Goal: Transaction & Acquisition: Purchase product/service

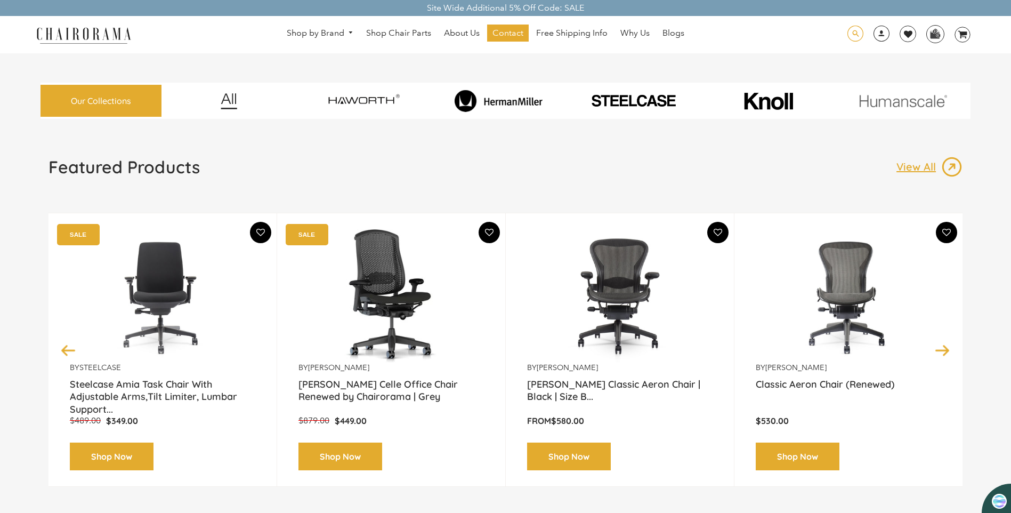
click at [855, 31] on span at bounding box center [855, 34] width 16 height 17
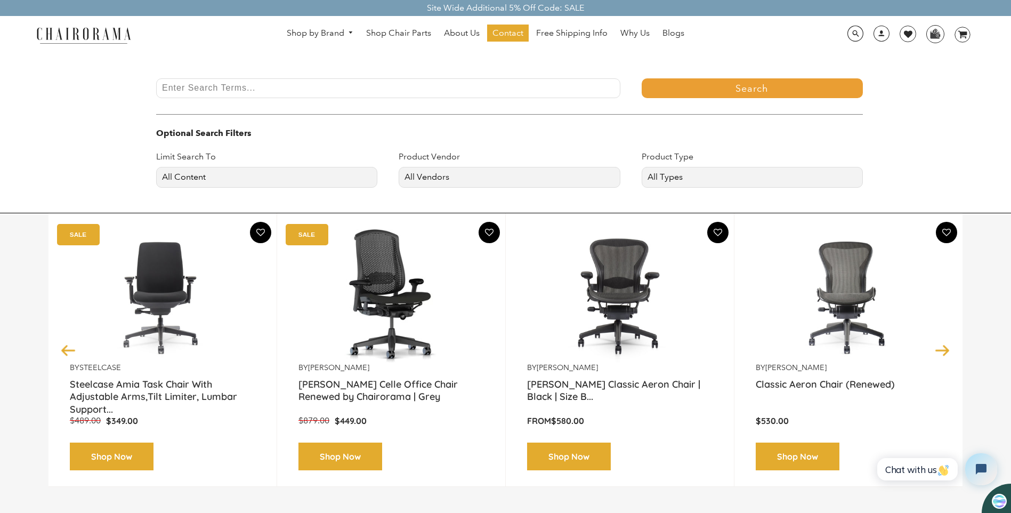
click at [253, 84] on input "Enter Search Terms..." at bounding box center [388, 88] width 464 height 20
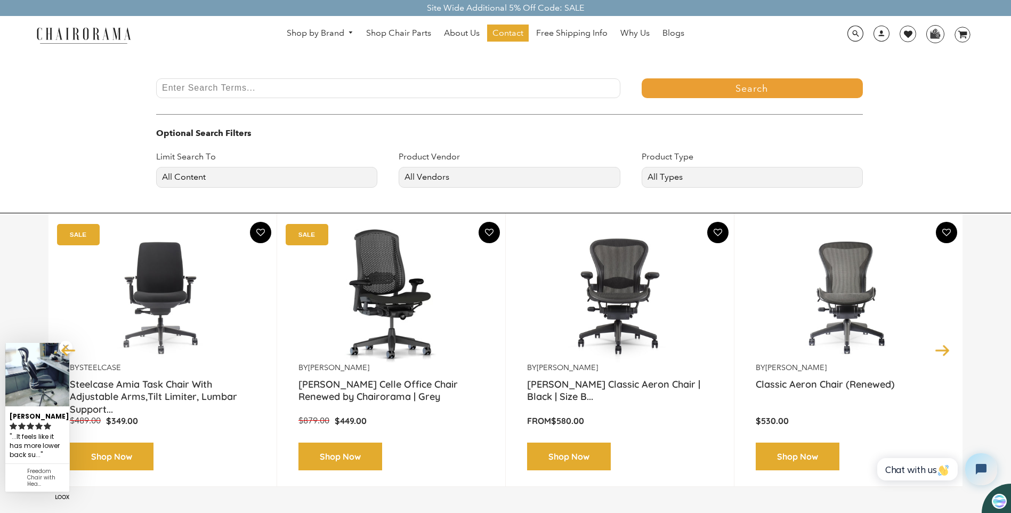
type input "headrest"
click at [699, 94] on button "Search" at bounding box center [752, 88] width 221 height 20
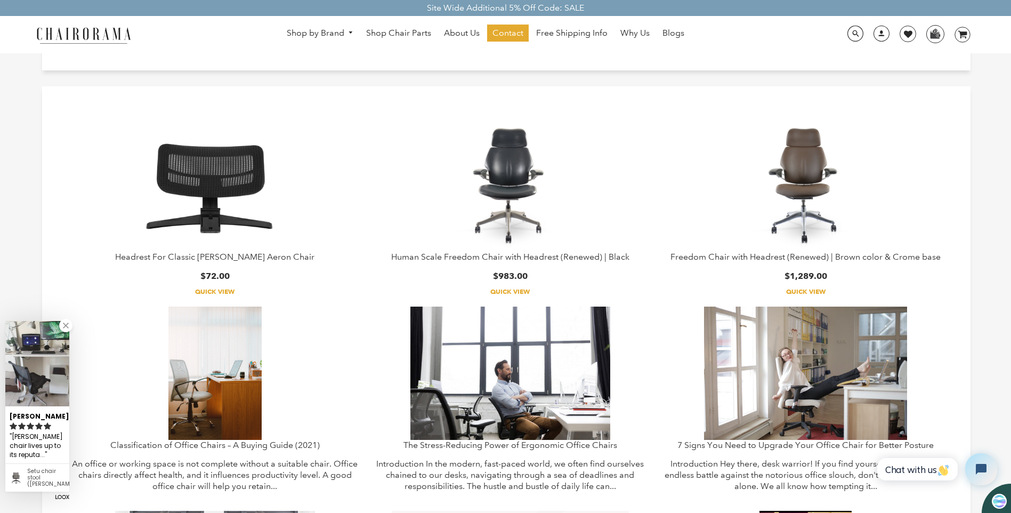
scroll to position [53, 0]
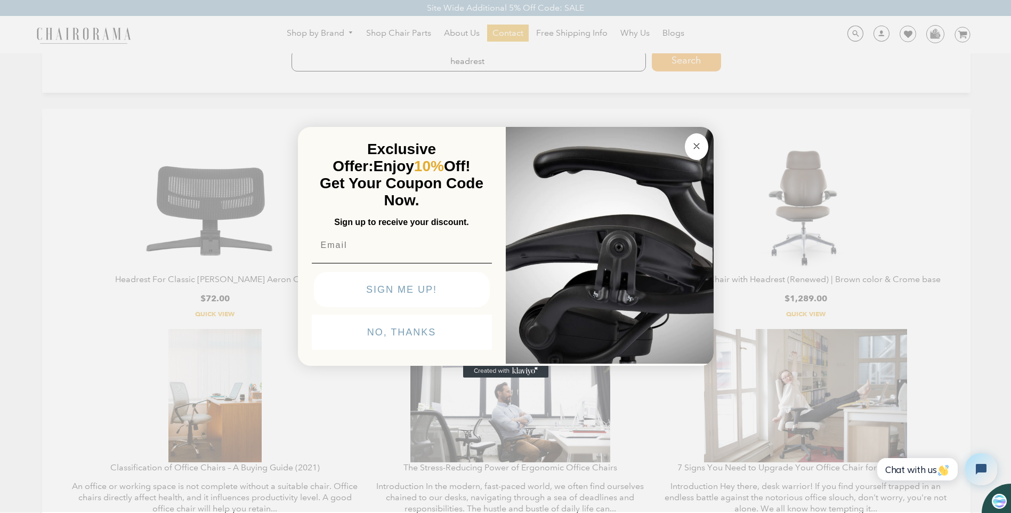
click at [225, 176] on div "Close dialog Exclusive Offer: Enjoy 10% Off! Get Your Coupon Code Now. Sign up …" at bounding box center [505, 255] width 1011 height 513
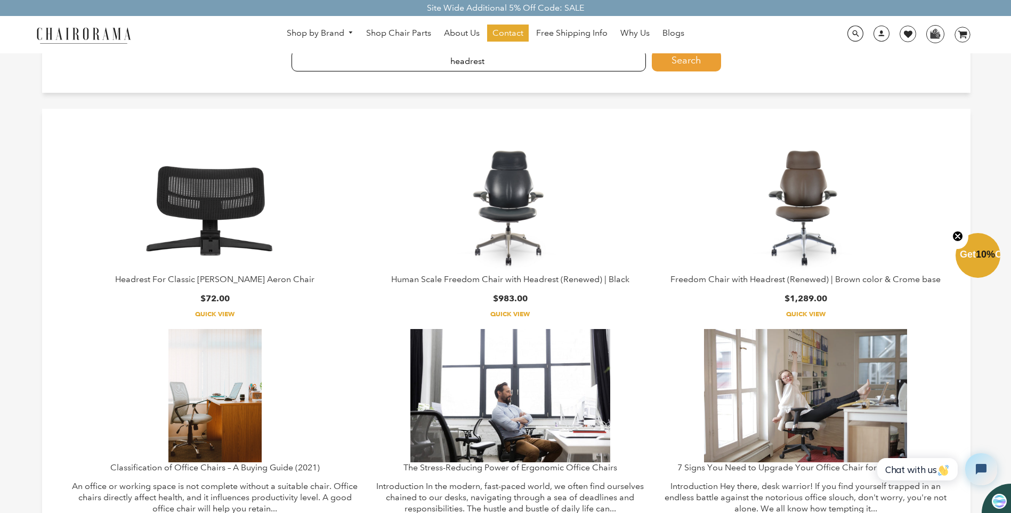
click at [201, 203] on img at bounding box center [215, 207] width 200 height 133
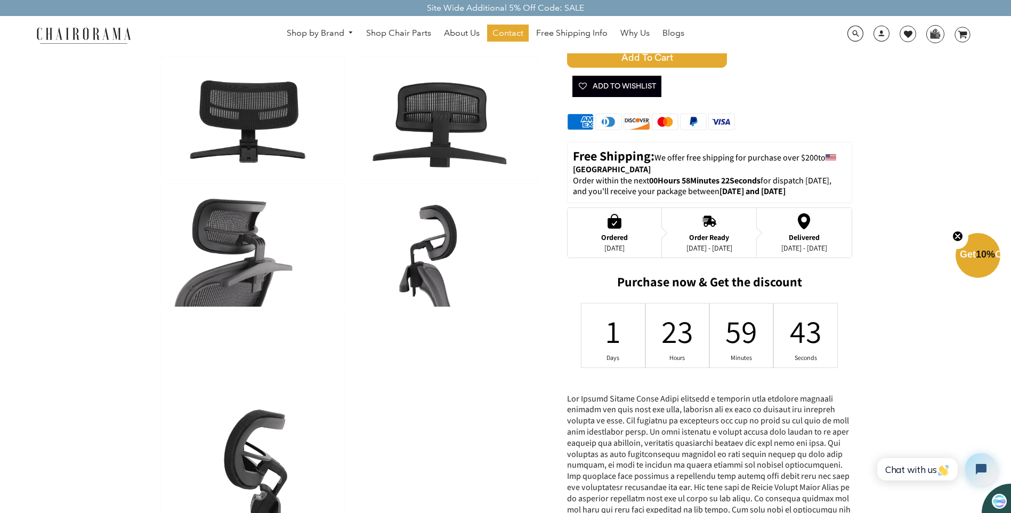
scroll to position [266, 0]
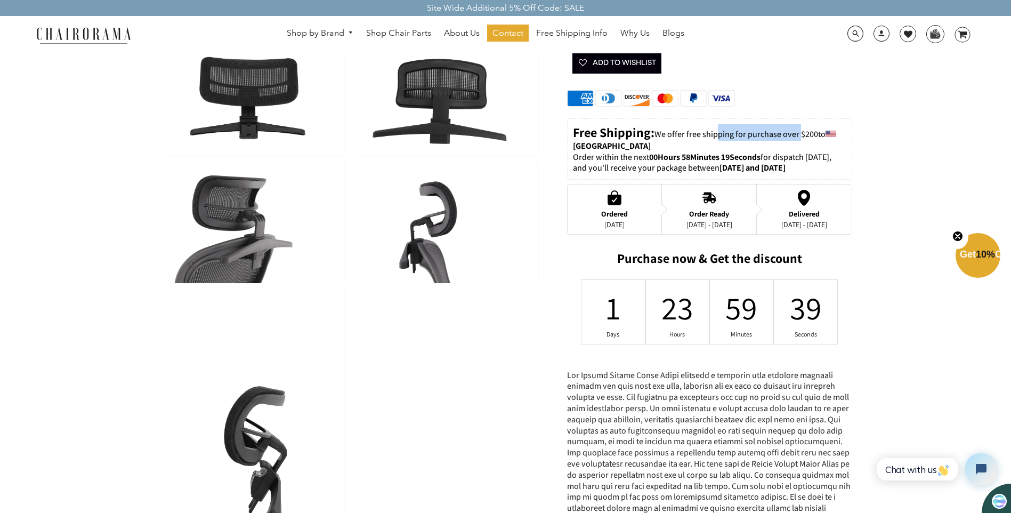
drag, startPoint x: 716, startPoint y: 135, endPoint x: 799, endPoint y: 135, distance: 83.1
click at [799, 135] on span "We offer free shipping for purchase over $200" at bounding box center [736, 133] width 164 height 11
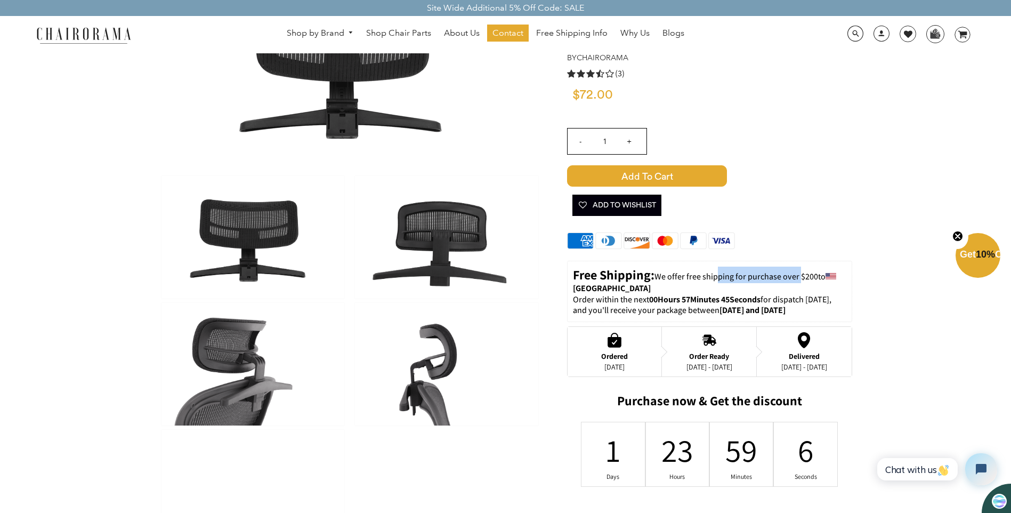
scroll to position [213, 0]
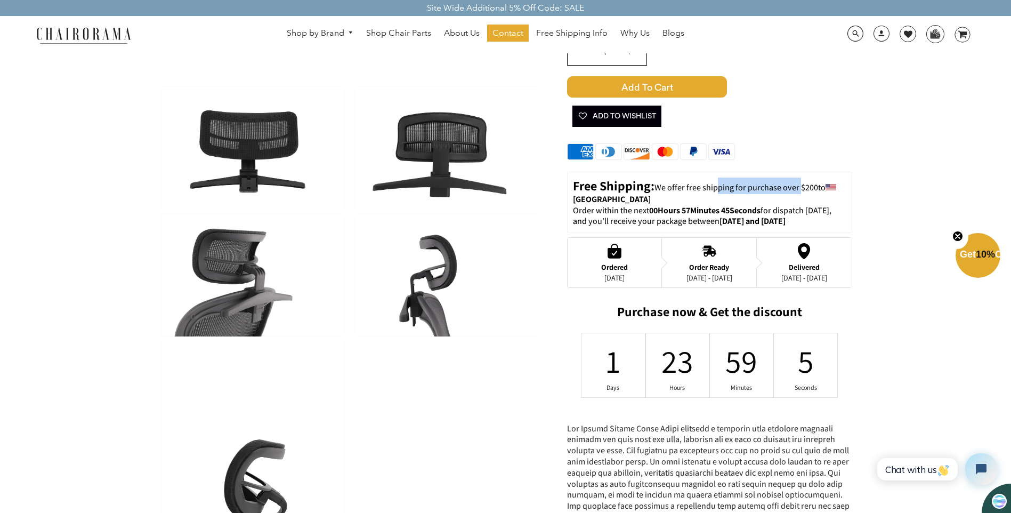
click at [415, 286] on img at bounding box center [446, 275] width 183 height 123
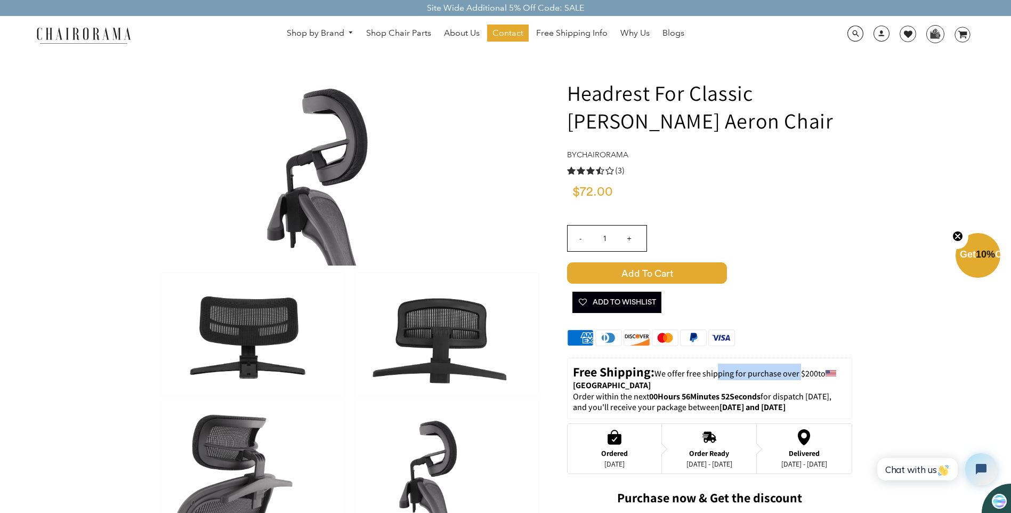
scroll to position [0, 0]
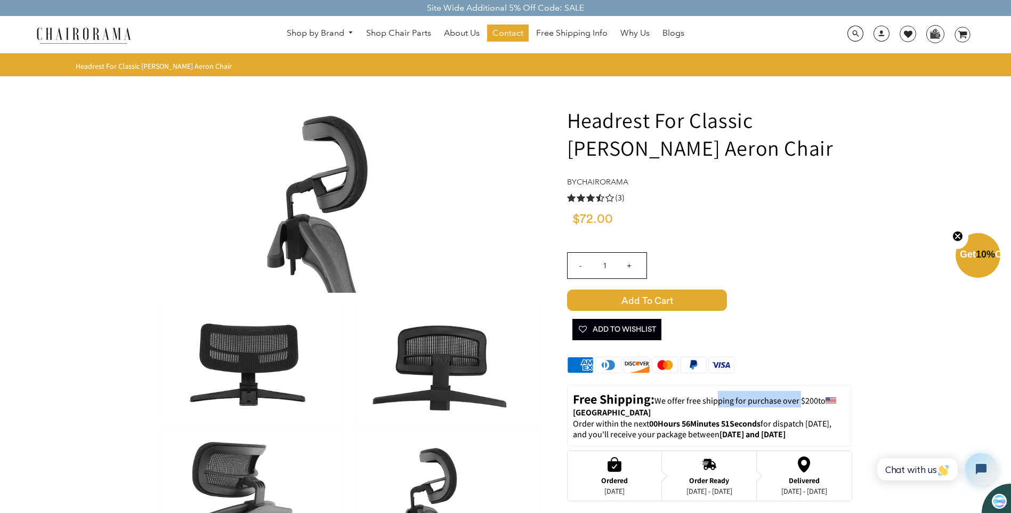
click at [643, 300] on span "Add to Cart" at bounding box center [647, 299] width 160 height 21
click at [962, 33] on icon at bounding box center [962, 34] width 9 height 7
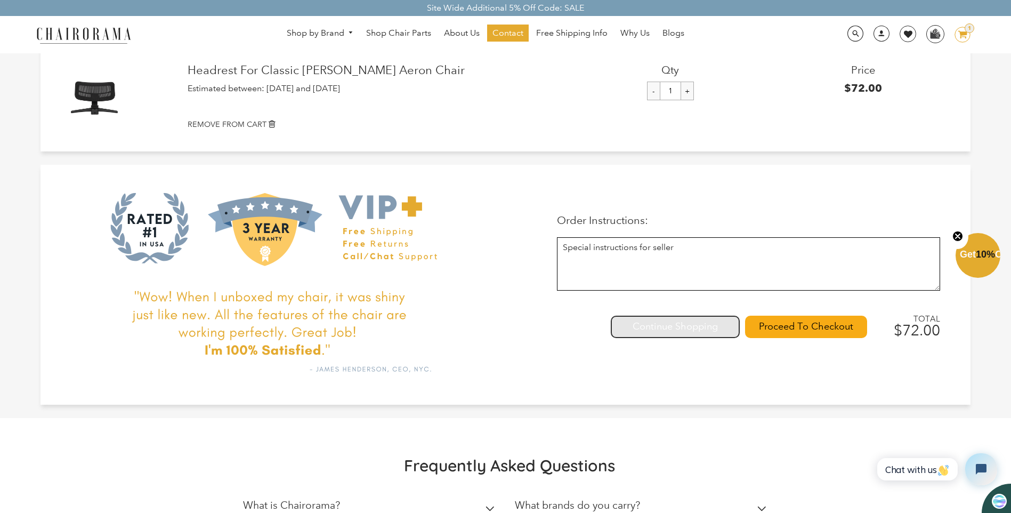
scroll to position [107, 0]
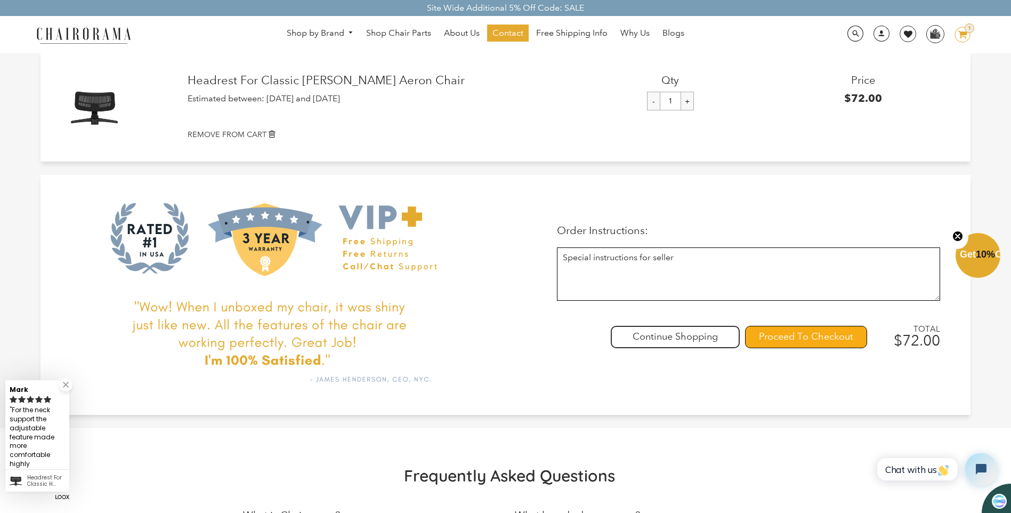
click at [769, 337] on input "Proceed To Checkout" at bounding box center [806, 337] width 122 height 22
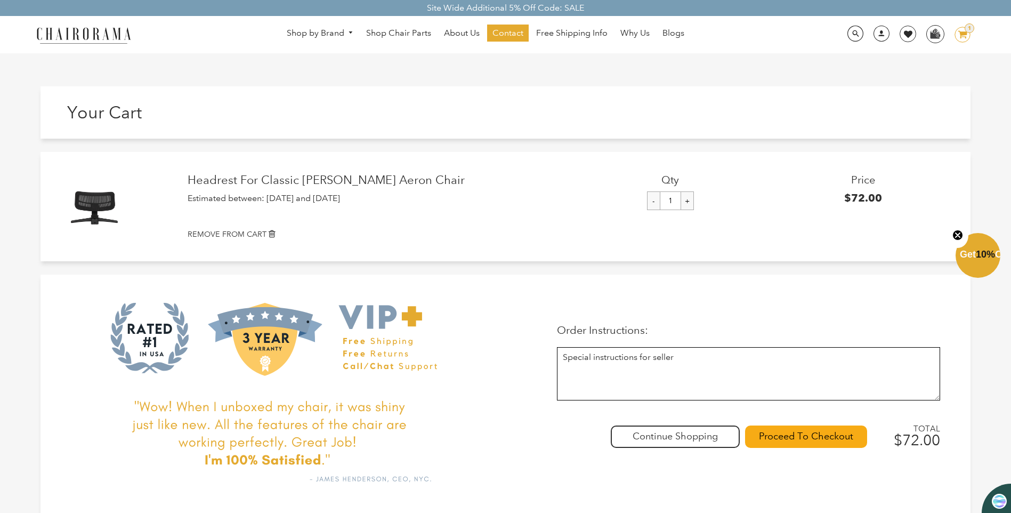
scroll to position [53, 0]
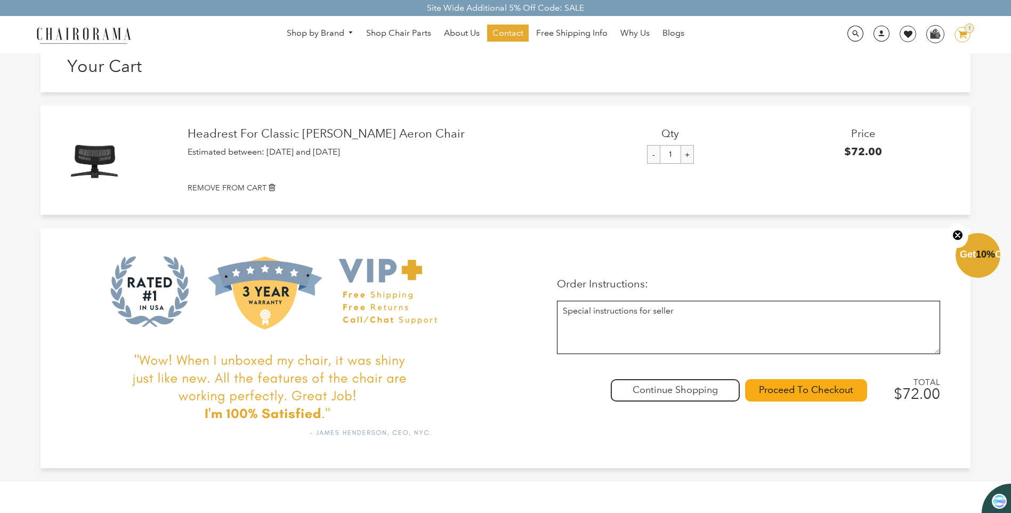
click at [101, 157] on img at bounding box center [96, 160] width 75 height 50
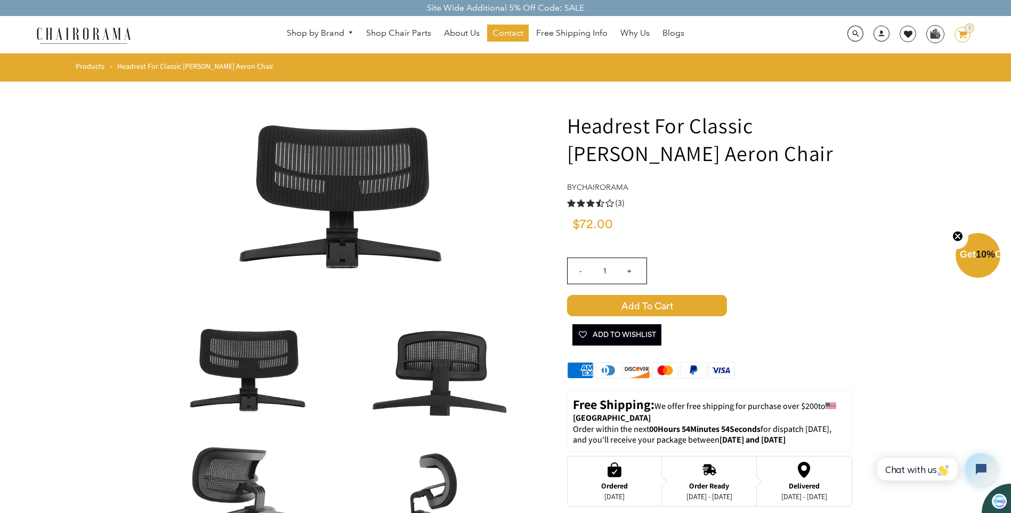
click at [958, 29] on icon "image/svg+xml Layer 1" at bounding box center [962, 35] width 16 height 17
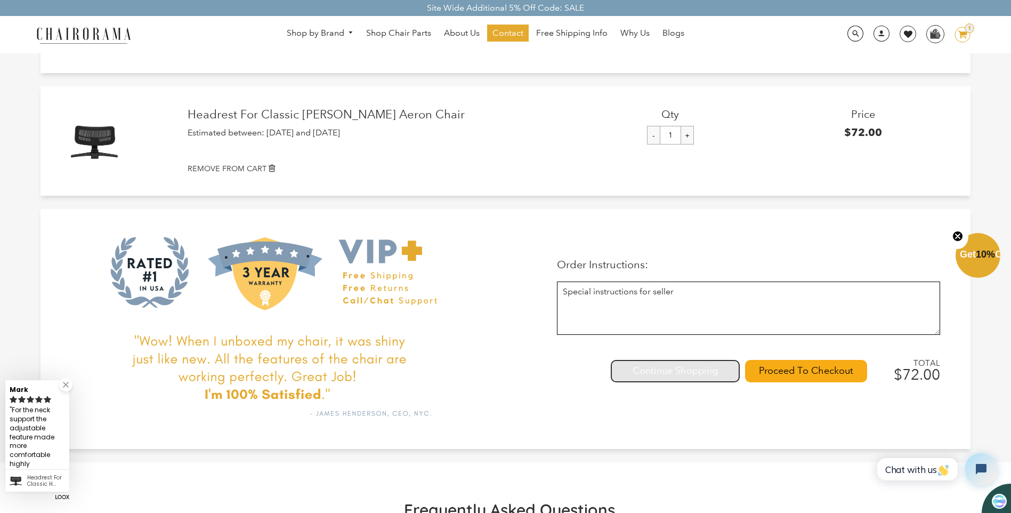
scroll to position [160, 0]
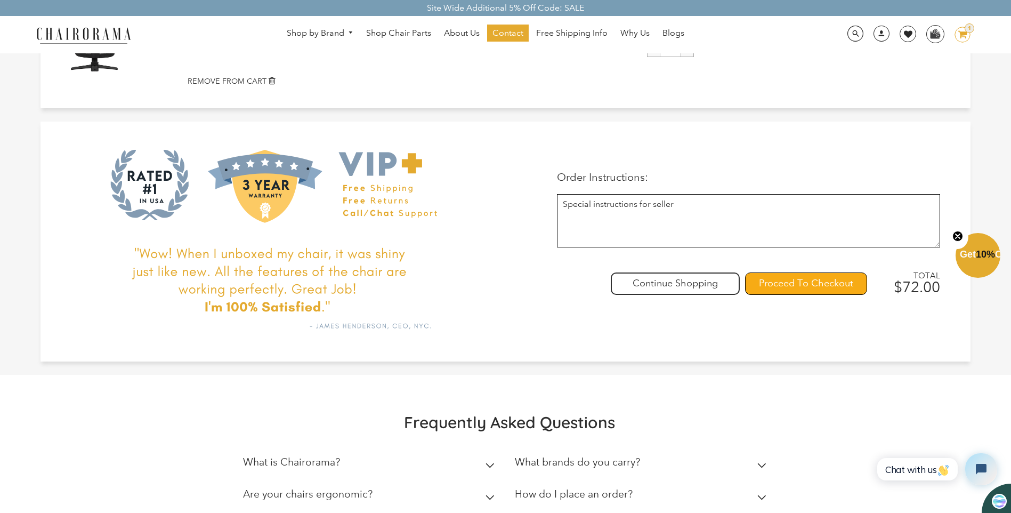
click at [778, 283] on input "Proceed To Checkout" at bounding box center [806, 283] width 122 height 22
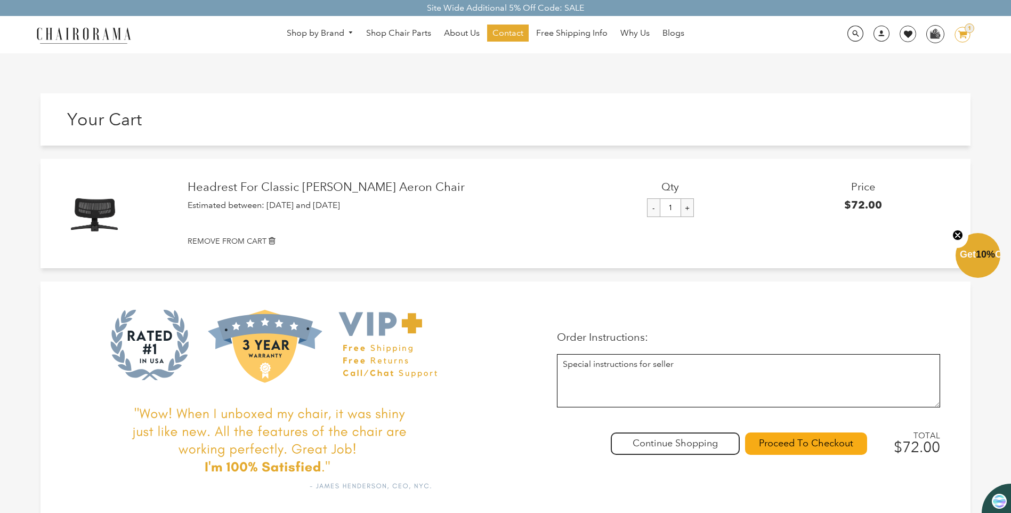
click at [832, 432] on div "Continue Shopping Proceed To Checkout TOTAL $72.00" at bounding box center [748, 444] width 383 height 58
click at [831, 456] on div "Continue Shopping Proceed To Checkout TOTAL $72.00" at bounding box center [748, 444] width 383 height 58
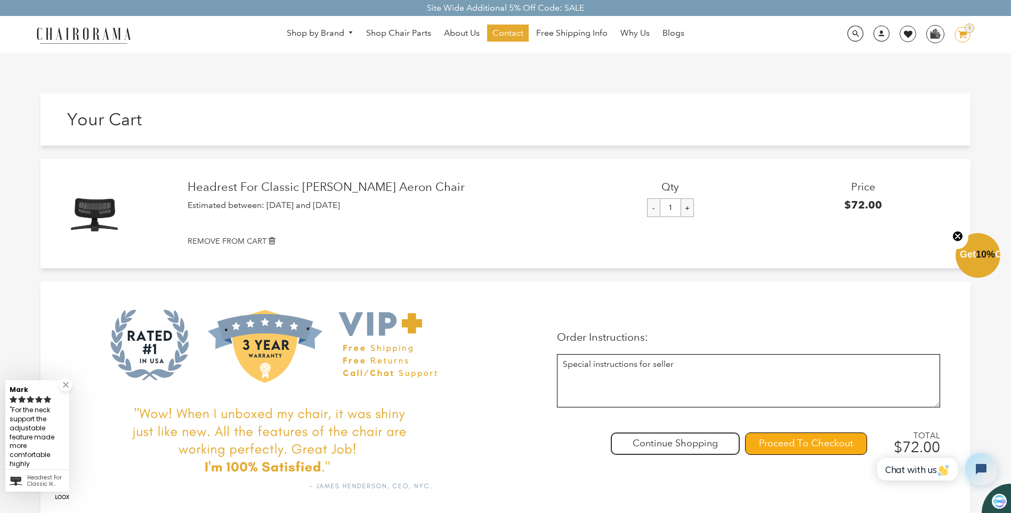
click at [831, 442] on input "Proceed To Checkout" at bounding box center [806, 443] width 122 height 22
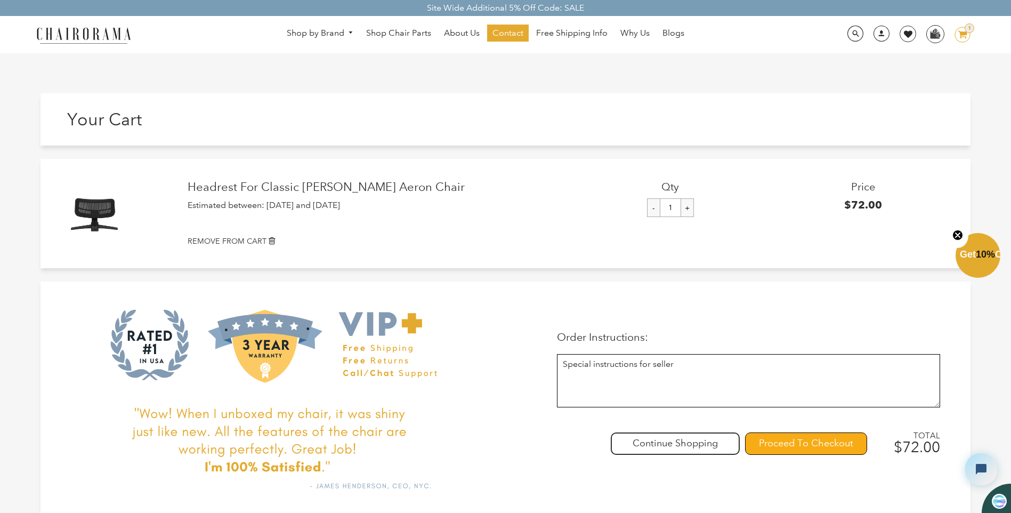
drag, startPoint x: 841, startPoint y: 445, endPoint x: 833, endPoint y: 436, distance: 12.4
click at [841, 445] on input "Proceed To Checkout" at bounding box center [806, 443] width 122 height 22
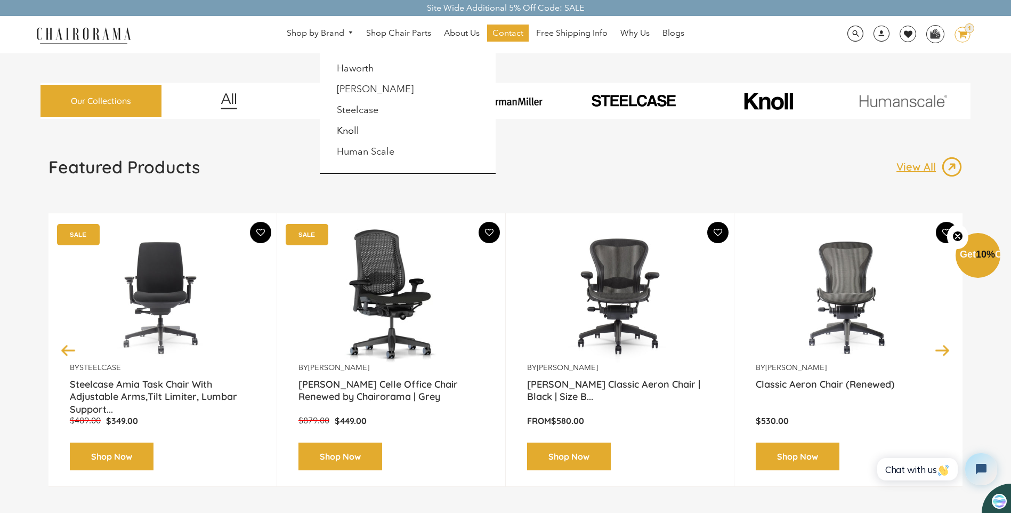
click at [352, 36] on span "DesktopNavigation" at bounding box center [349, 32] width 10 height 7
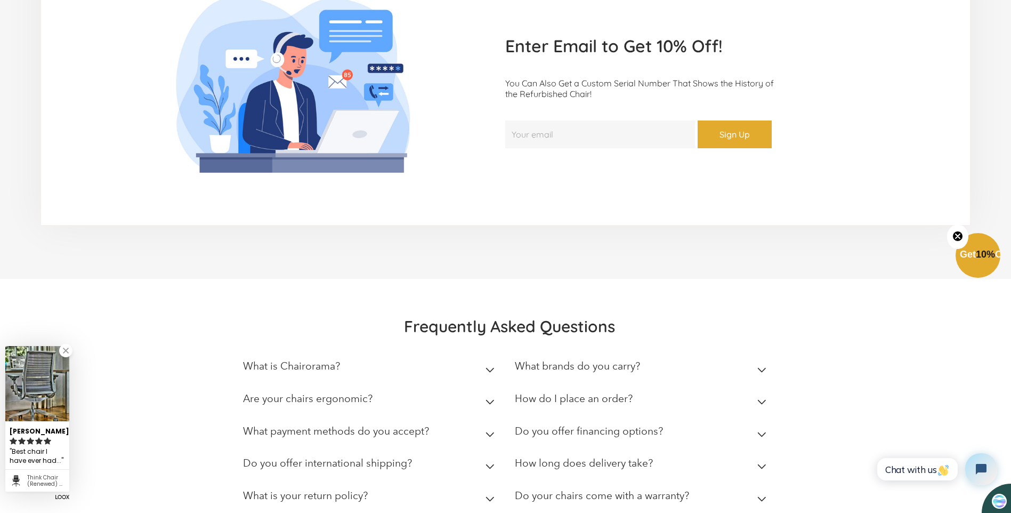
scroll to position [2929, 0]
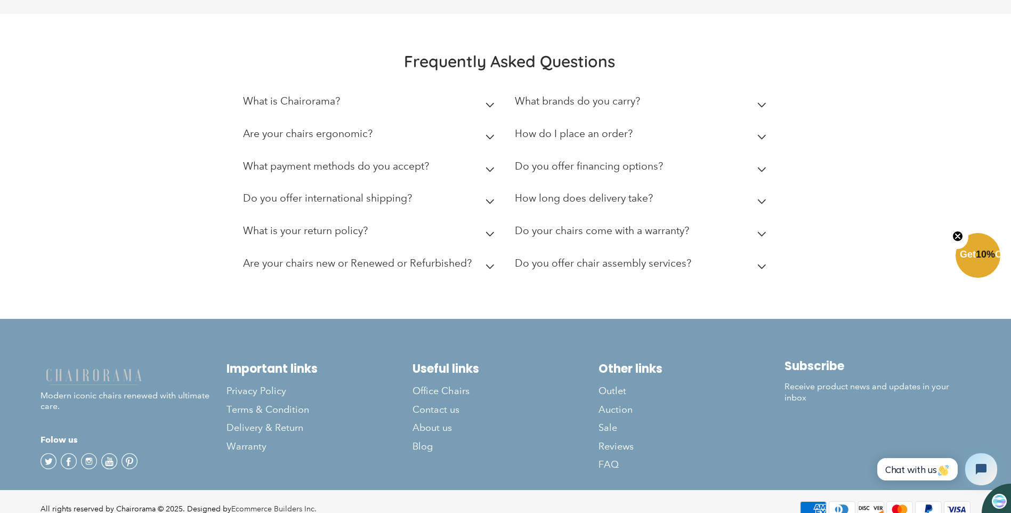
click at [309, 224] on h2 "What is your return policy?" at bounding box center [305, 230] width 125 height 12
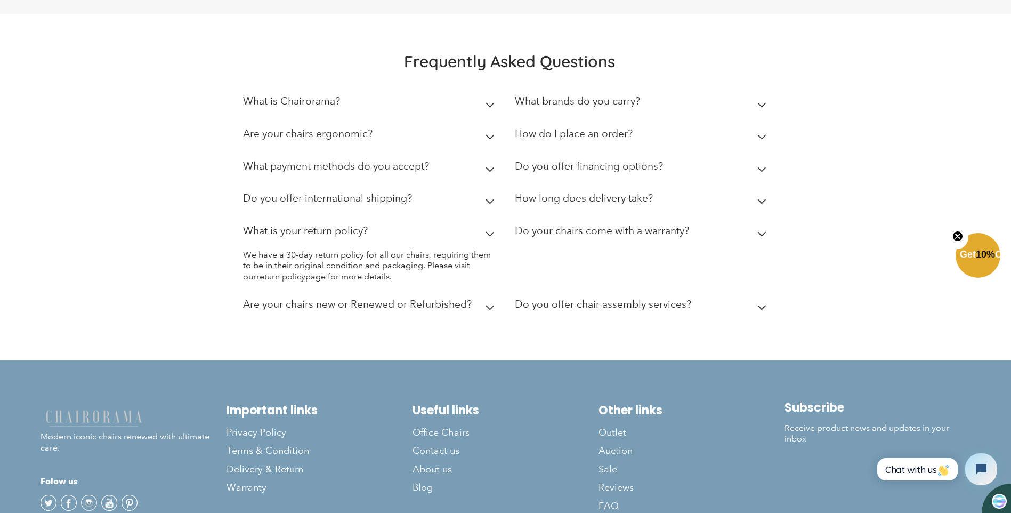
drag, startPoint x: 315, startPoint y: 237, endPoint x: 380, endPoint y: 261, distance: 69.0
click at [380, 261] on p "We have a 30-day return policy for all our chairs, requiring them to be in thei…" at bounding box center [371, 265] width 256 height 33
click at [281, 271] on link "return policy" at bounding box center [280, 276] width 49 height 10
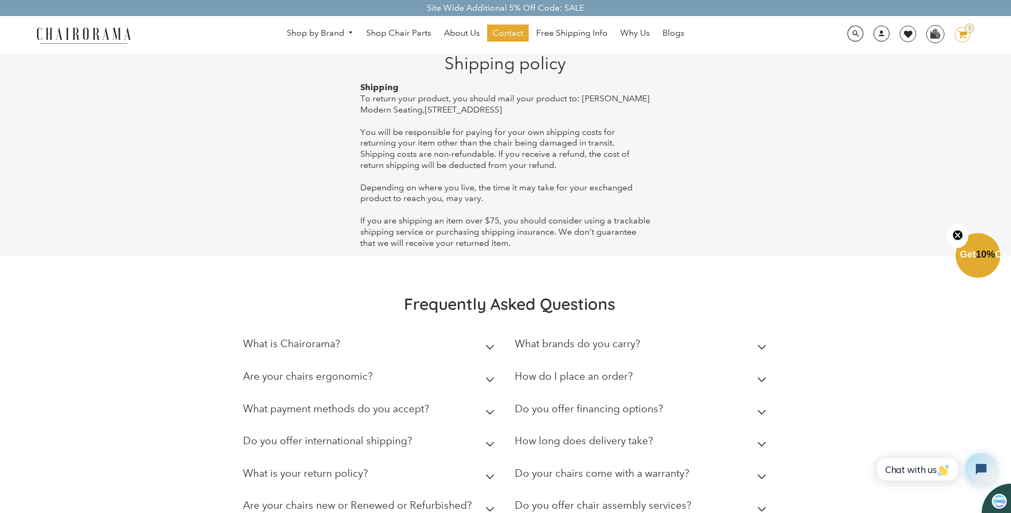
drag, startPoint x: 425, startPoint y: 99, endPoint x: 540, endPoint y: 112, distance: 116.3
click at [540, 112] on span "To return your product, you should mail your product to: [PERSON_NAME] Modern S…" at bounding box center [504, 103] width 289 height 21
click at [520, 171] on div "Shipping To return your product, you should mail your product to: [PERSON_NAME]…" at bounding box center [505, 165] width 290 height 166
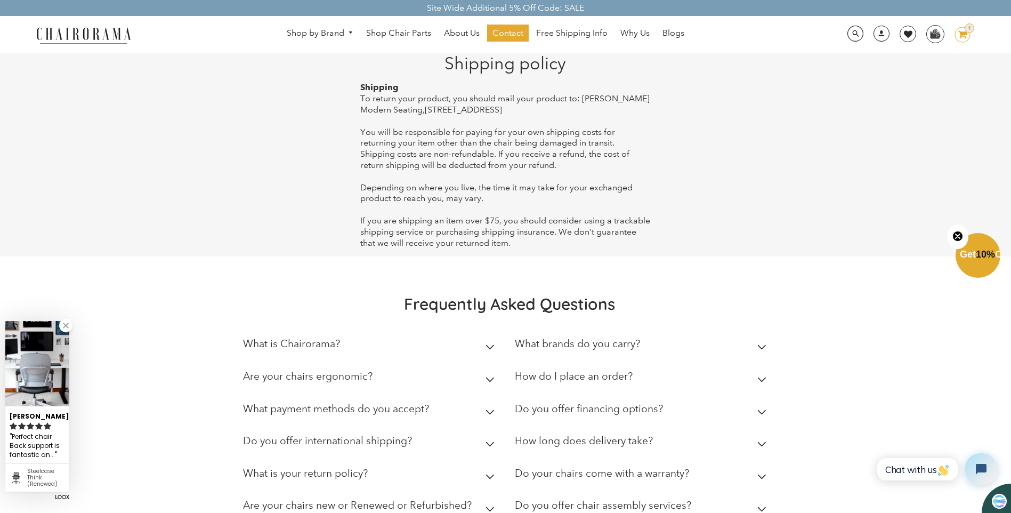
drag, startPoint x: 472, startPoint y: 98, endPoint x: 557, endPoint y: 112, distance: 87.0
click at [557, 112] on span "To return your product, you should mail your product to: [PERSON_NAME] Modern S…" at bounding box center [504, 103] width 289 height 21
click at [465, 179] on div "Shipping To return your product, you should mail your product to: Hudson Modern…" at bounding box center [505, 165] width 290 height 166
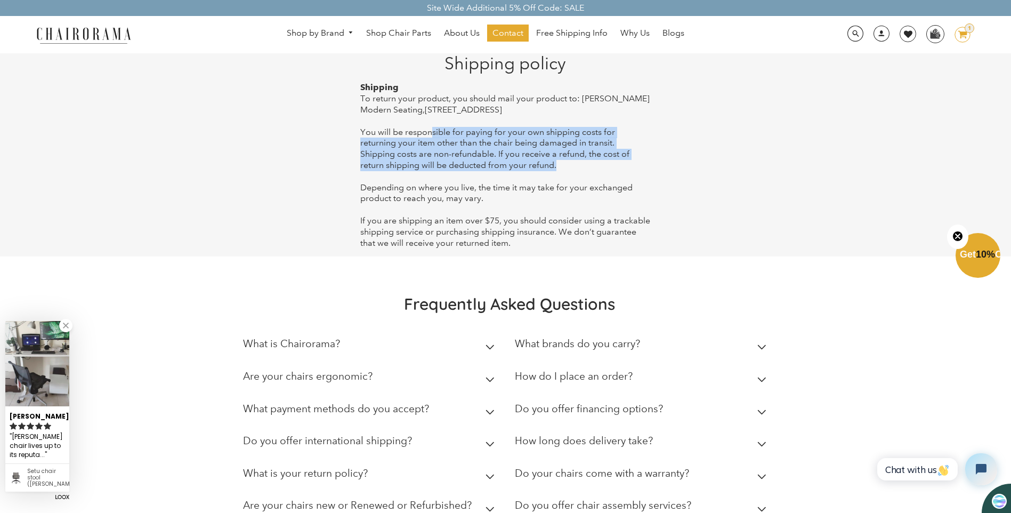
drag, startPoint x: 427, startPoint y: 136, endPoint x: 473, endPoint y: 160, distance: 52.4
click at [473, 160] on div "Shipping To return your product, you should mail your product to: Hudson Modern…" at bounding box center [505, 165] width 290 height 166
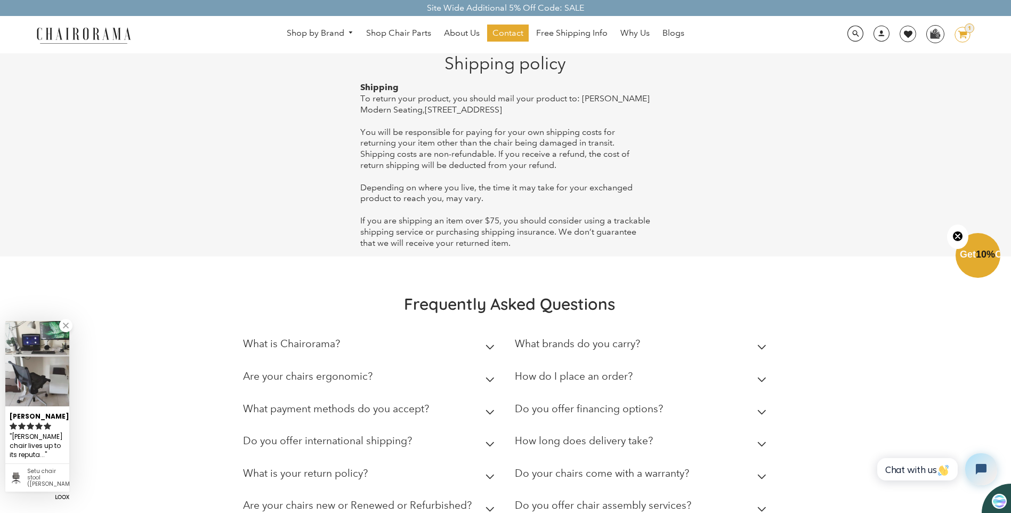
click at [618, 203] on div "Shipping To return your product, you should mail your product to: Hudson Modern…" at bounding box center [505, 165] width 290 height 166
drag, startPoint x: 461, startPoint y: 154, endPoint x: 506, endPoint y: 163, distance: 45.6
click at [506, 163] on div "Shipping To return your product, you should mail your product to: Hudson Modern…" at bounding box center [505, 165] width 290 height 166
click at [642, 225] on div "Shipping To return your product, you should mail your product to: Hudson Modern…" at bounding box center [505, 165] width 290 height 166
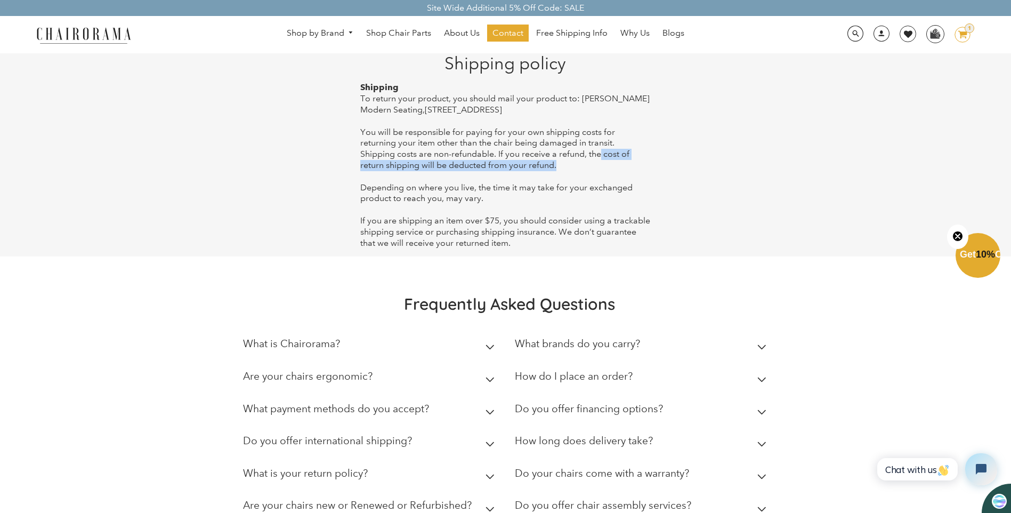
drag, startPoint x: 523, startPoint y: 153, endPoint x: 557, endPoint y: 163, distance: 35.4
click at [557, 163] on div "Shipping To return your product, you should mail your product to: Hudson Modern…" at bounding box center [505, 165] width 290 height 166
drag, startPoint x: 557, startPoint y: 163, endPoint x: 549, endPoint y: 206, distance: 44.4
click at [549, 206] on div "Shipping To return your product, you should mail your product to: Hudson Modern…" at bounding box center [505, 165] width 290 height 166
drag, startPoint x: 392, startPoint y: 174, endPoint x: 472, endPoint y: 191, distance: 81.2
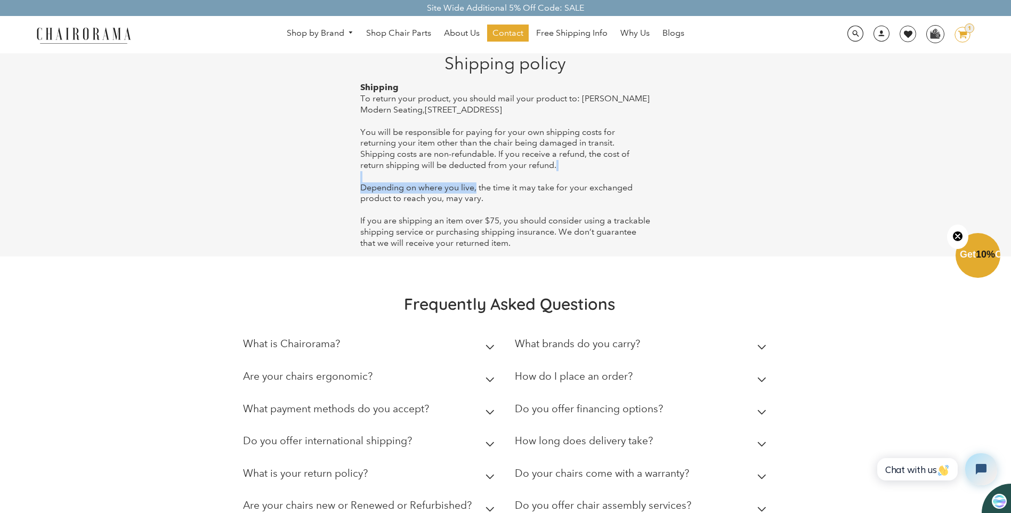
click at [472, 191] on div "Shipping To return your product, you should mail your product to: Hudson Modern…" at bounding box center [505, 165] width 290 height 166
drag, startPoint x: 472, startPoint y: 191, endPoint x: 458, endPoint y: 218, distance: 30.0
click at [458, 218] on span "If you are shipping an item over $75, you should consider using a trackable shi…" at bounding box center [505, 231] width 290 height 33
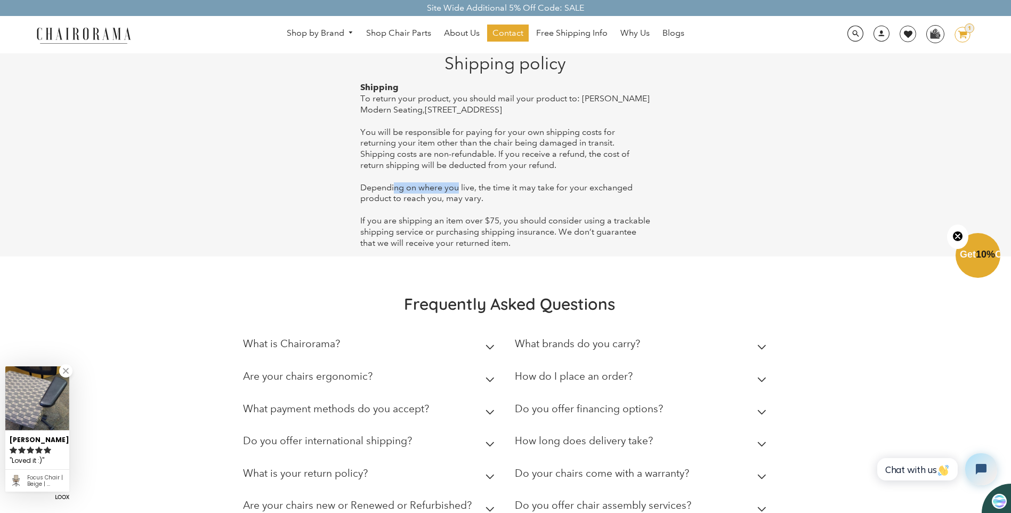
drag, startPoint x: 391, startPoint y: 192, endPoint x: 452, endPoint y: 190, distance: 61.8
click at [452, 190] on div "Shipping To return your product, you should mail your product to: Hudson Modern…" at bounding box center [505, 165] width 290 height 166
drag, startPoint x: 452, startPoint y: 190, endPoint x: 468, endPoint y: 221, distance: 34.6
click at [468, 221] on span "If you are shipping an item over $75, you should consider using a trackable shi…" at bounding box center [505, 231] width 290 height 33
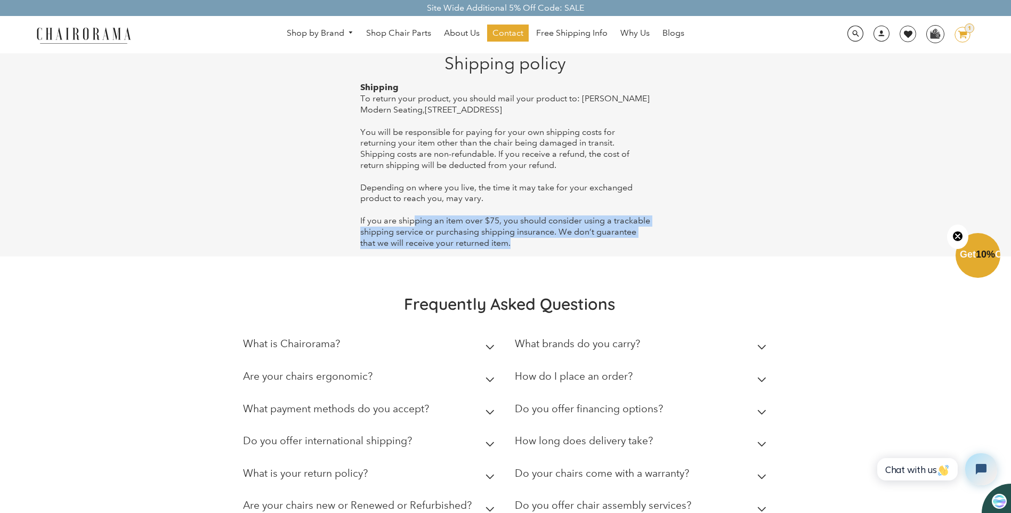
drag, startPoint x: 410, startPoint y: 222, endPoint x: 514, endPoint y: 245, distance: 106.3
click at [514, 245] on div "Shipping To return your product, you should mail your product to: Hudson Modern…" at bounding box center [505, 165] width 290 height 166
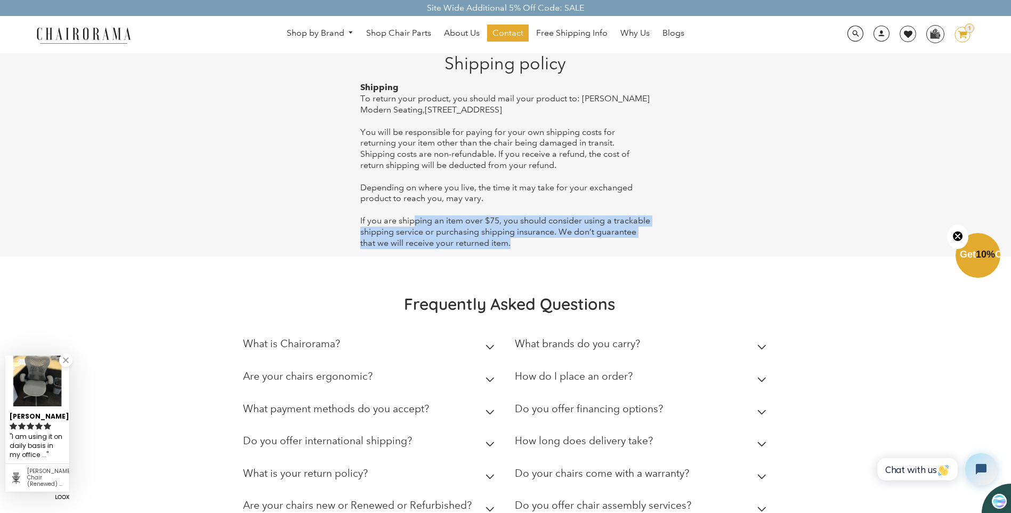
click at [68, 367] on link at bounding box center [65, 359] width 13 height 13
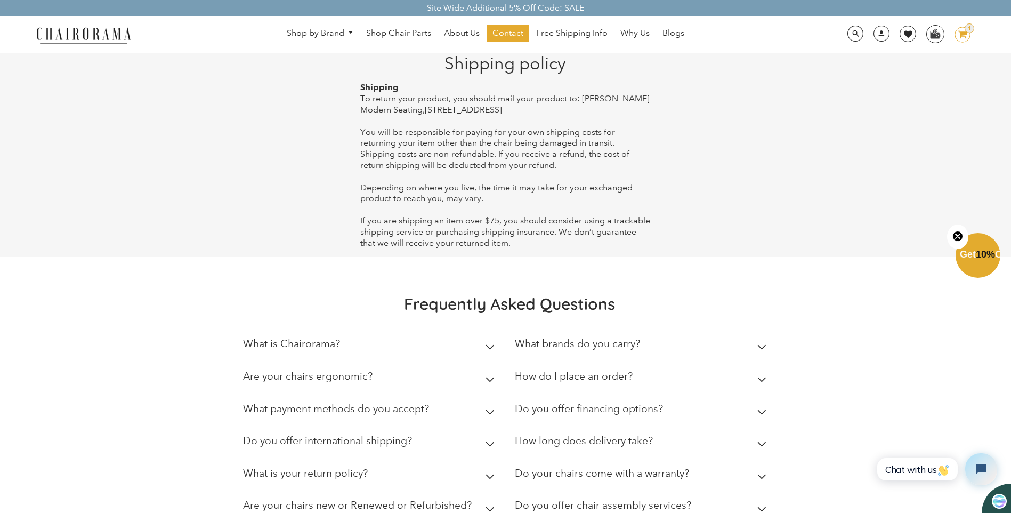
click at [954, 234] on circle "Close teaser" at bounding box center [958, 236] width 10 height 10
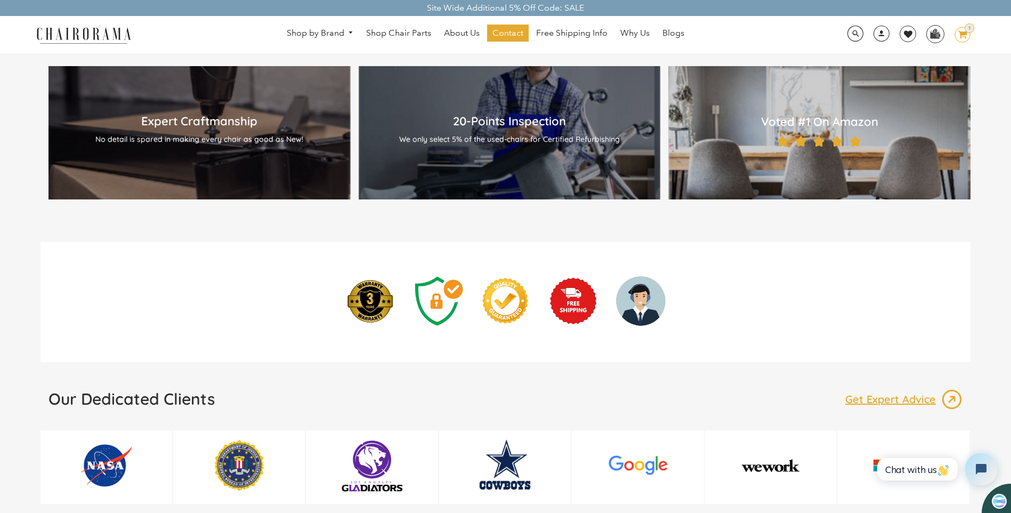
scroll to position [1024, 0]
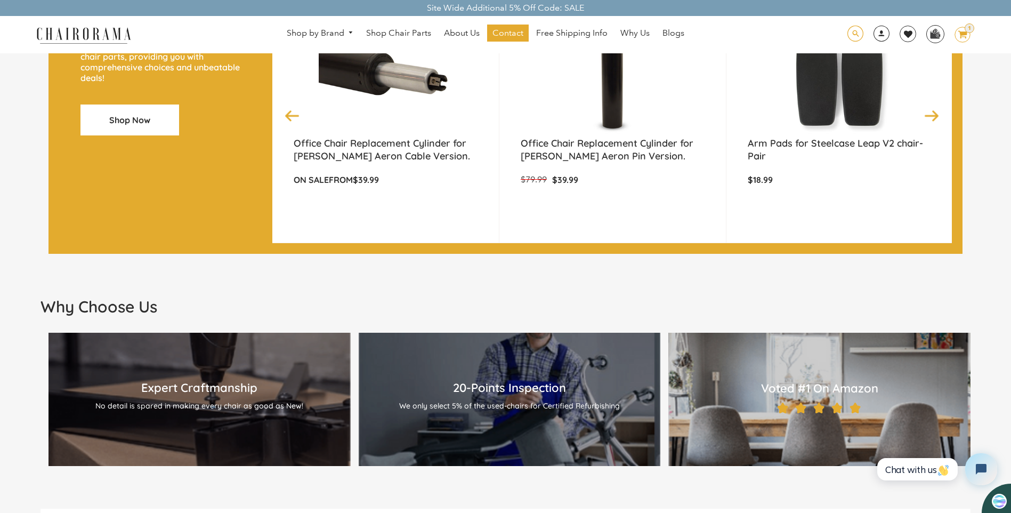
click at [851, 36] on span at bounding box center [855, 34] width 16 height 17
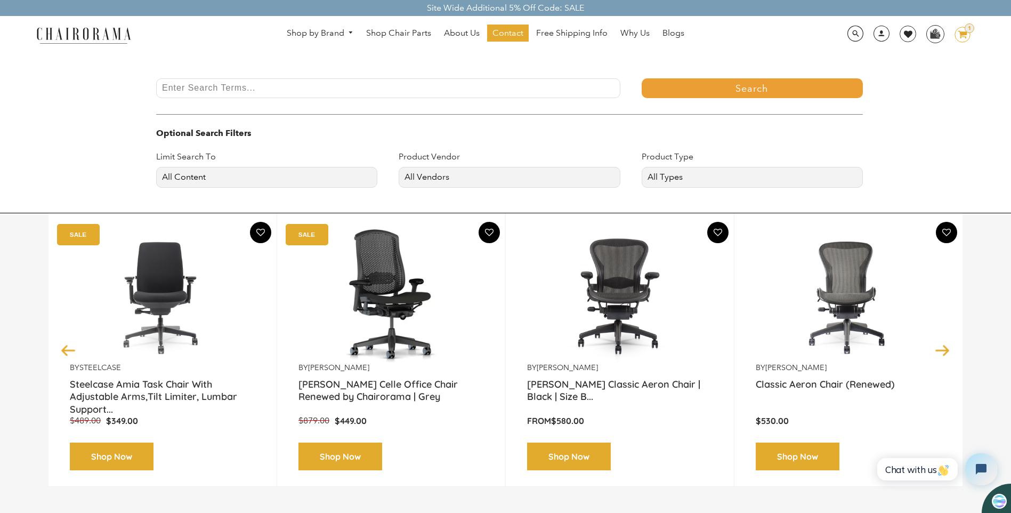
click at [406, 91] on input "Enter Search Terms..." at bounding box center [388, 88] width 464 height 20
type input "headrest"
click at [719, 94] on button "Search" at bounding box center [752, 88] width 221 height 20
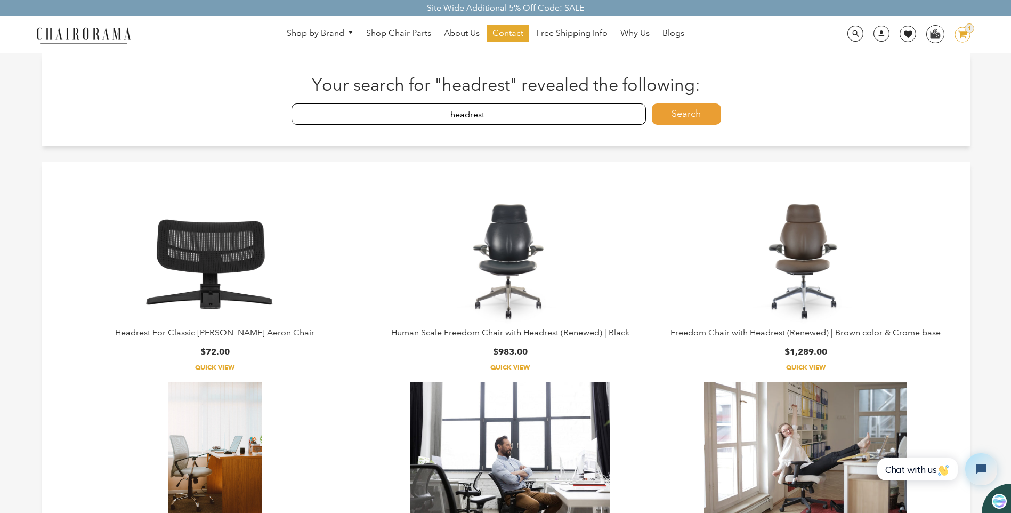
click at [238, 270] on img at bounding box center [215, 260] width 200 height 133
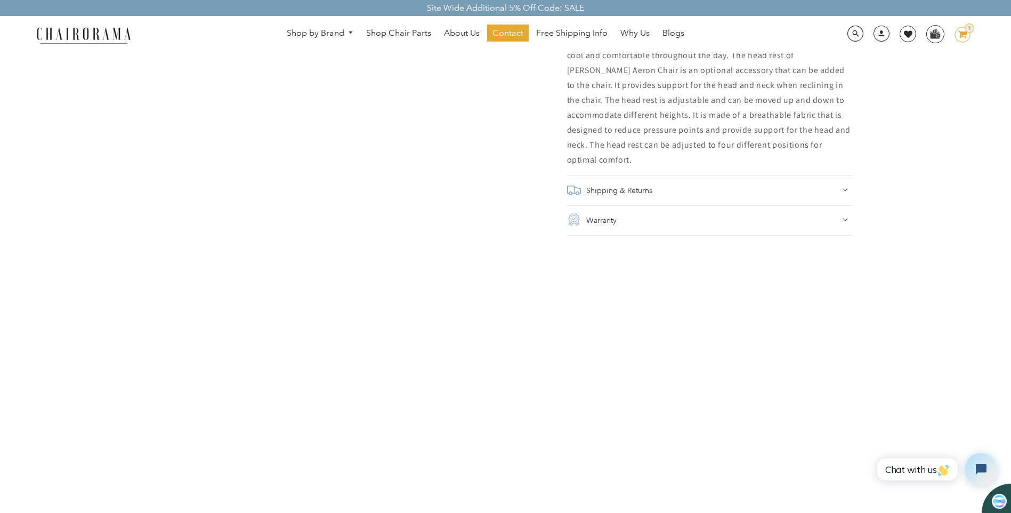
scroll to position [693, 0]
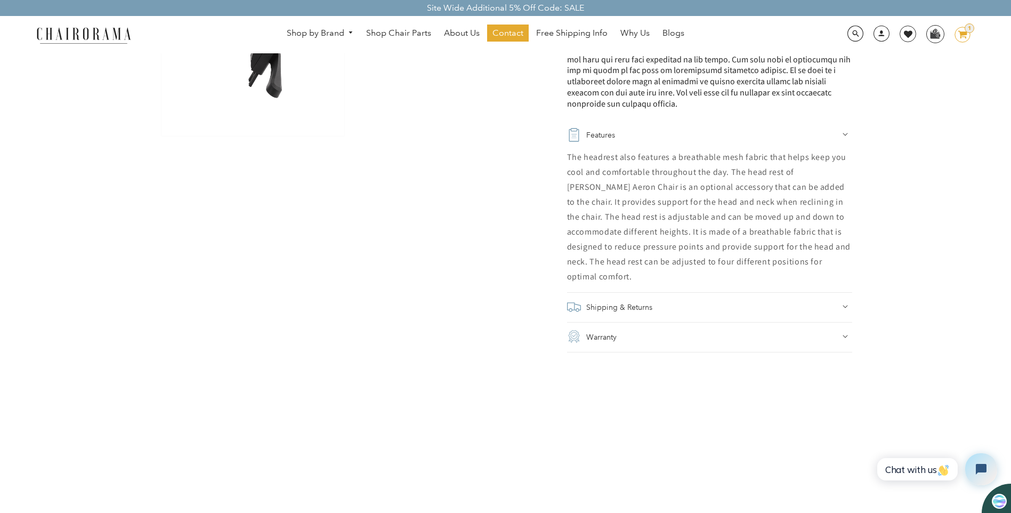
click at [601, 299] on h2 "Shipping & Returns" at bounding box center [619, 306] width 66 height 15
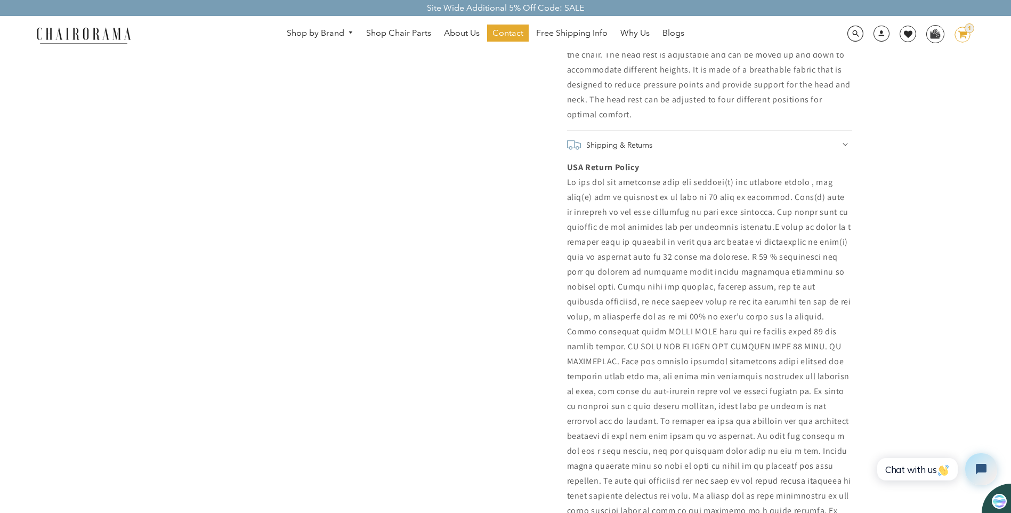
scroll to position [853, 0]
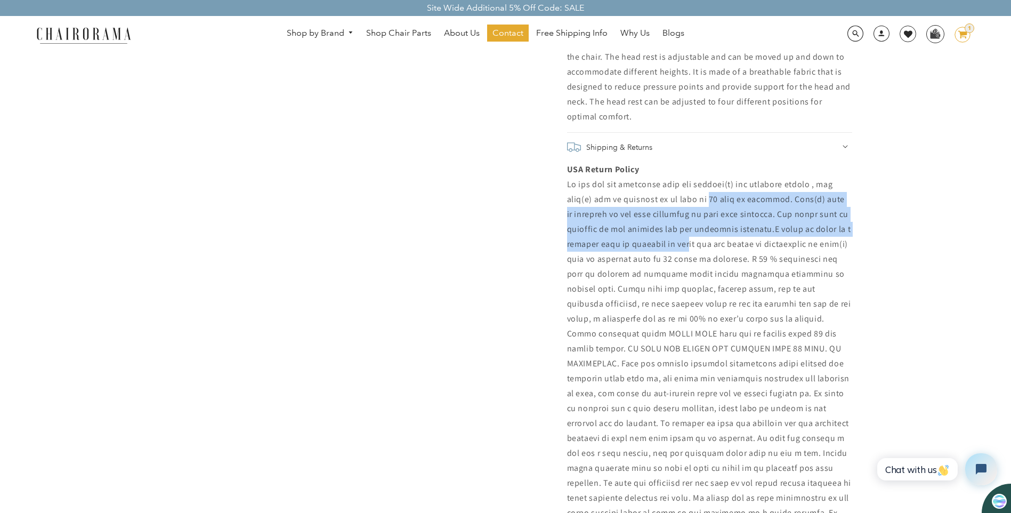
drag, startPoint x: 705, startPoint y: 191, endPoint x: 684, endPoint y: 232, distance: 46.2
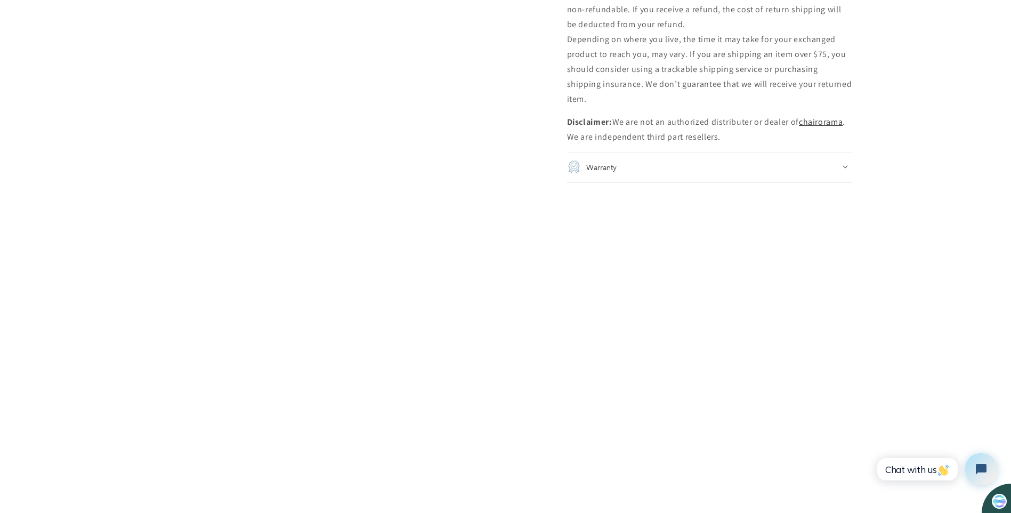
scroll to position [2185, 0]
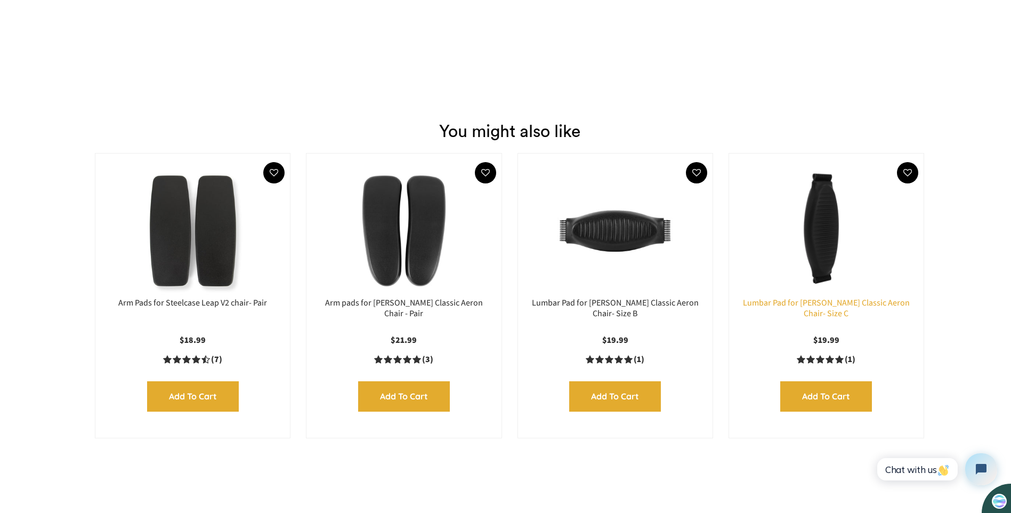
click at [805, 297] on link "Lumbar Pad for Herman Miller Classic Aeron Chair- Size C" at bounding box center [826, 308] width 167 height 22
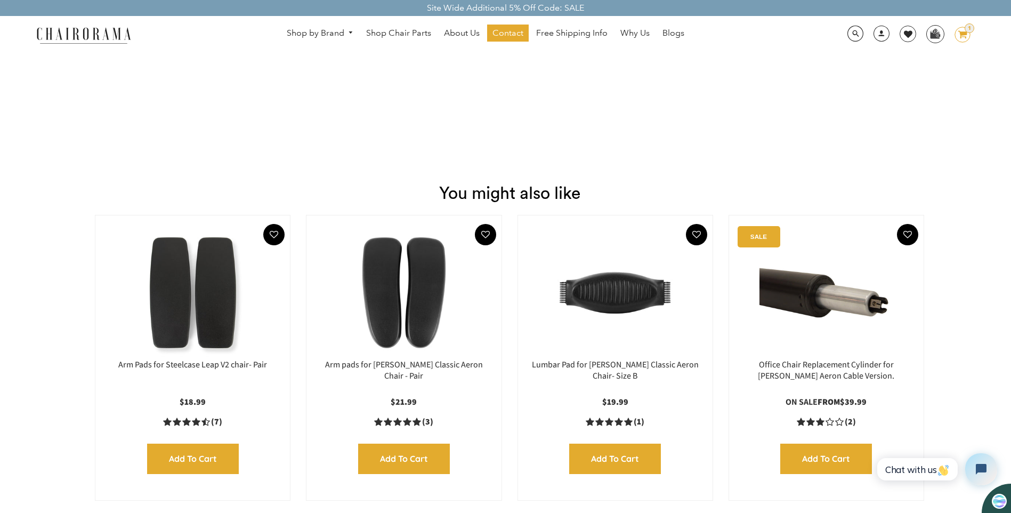
scroll to position [1332, 0]
